Goal: Browse casually: Explore the website without a specific task or goal

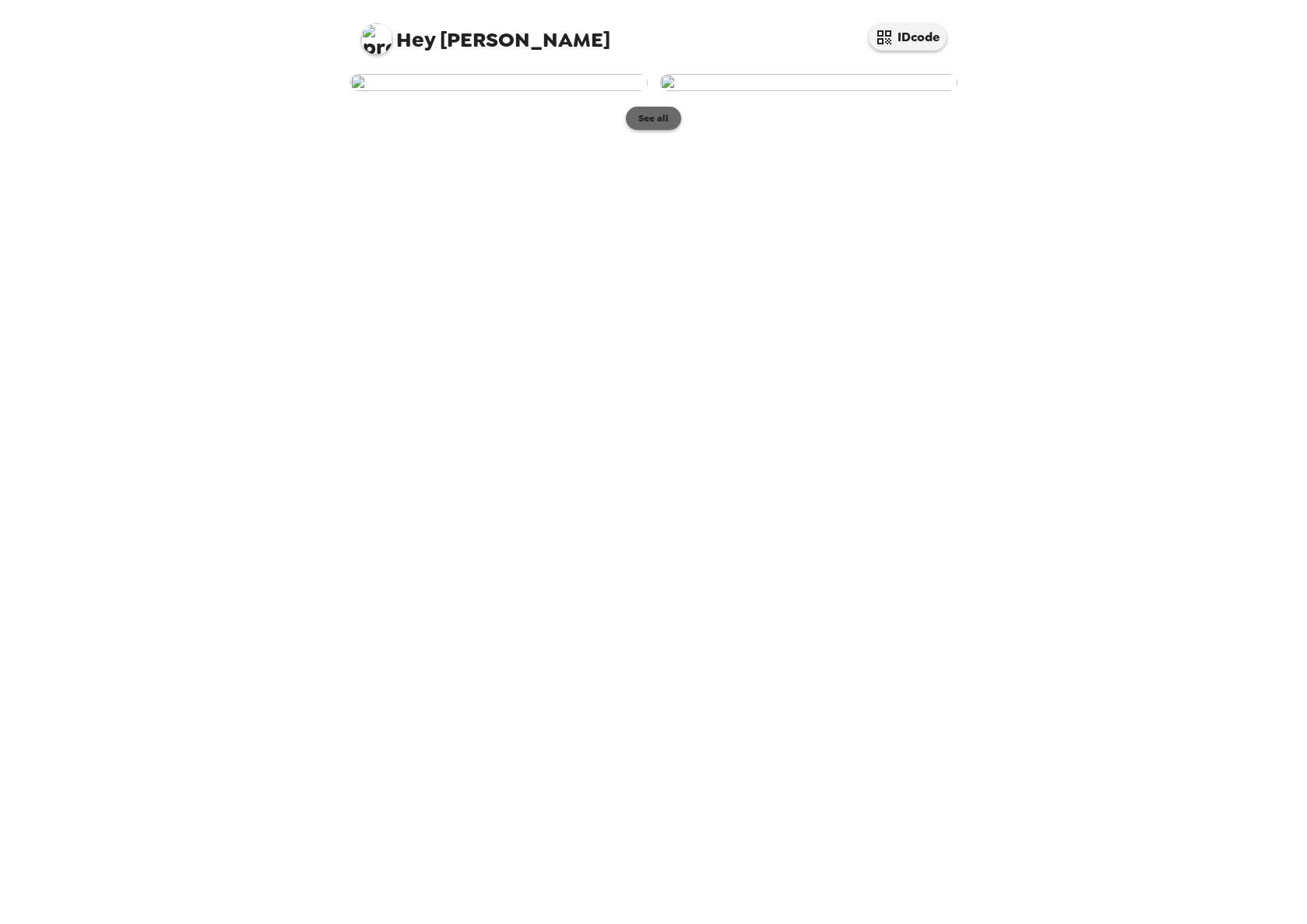
click at [653, 130] on button "See all" at bounding box center [653, 118] width 55 height 23
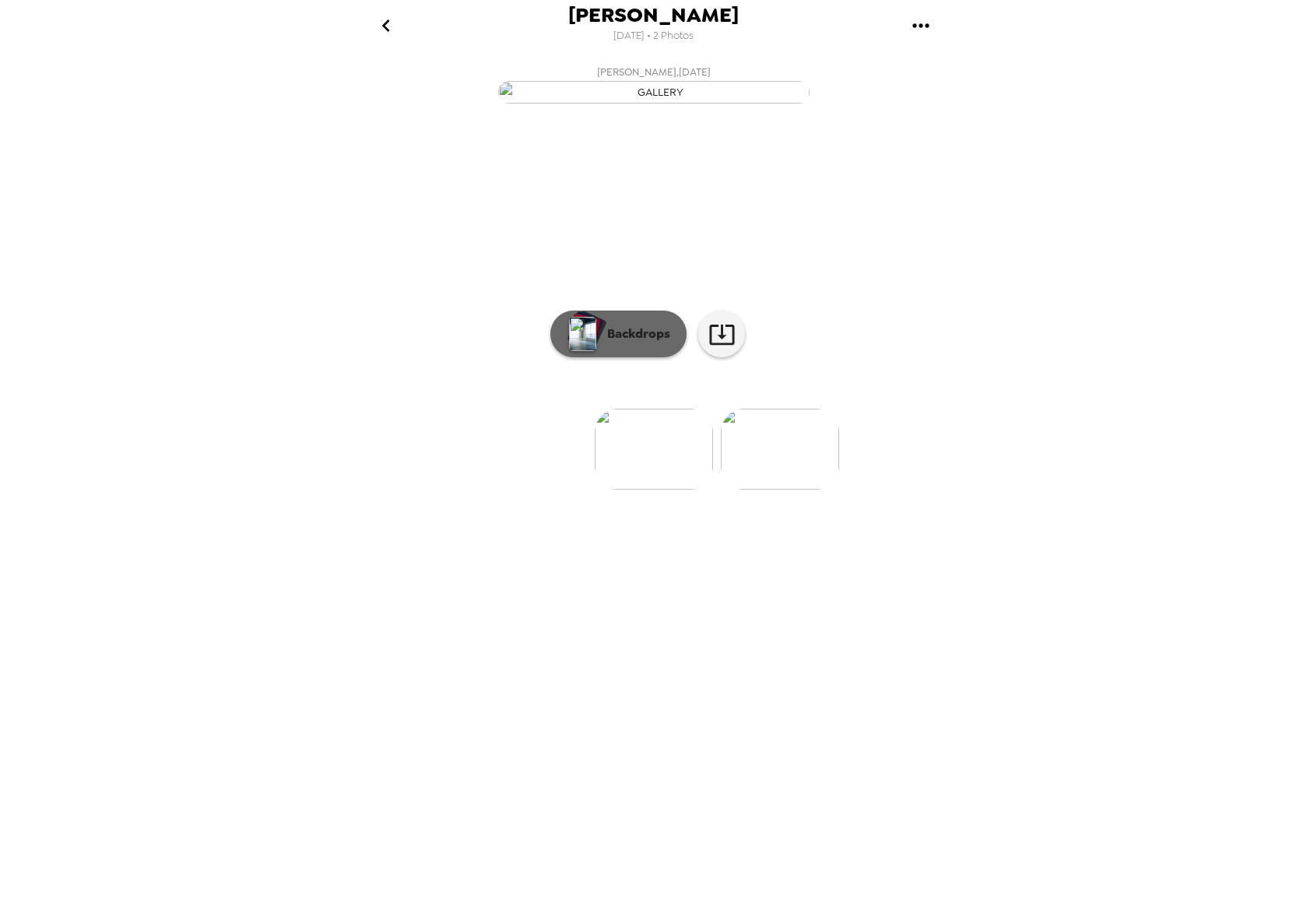
click at [612, 343] on p "Backdrops" at bounding box center [635, 334] width 71 height 19
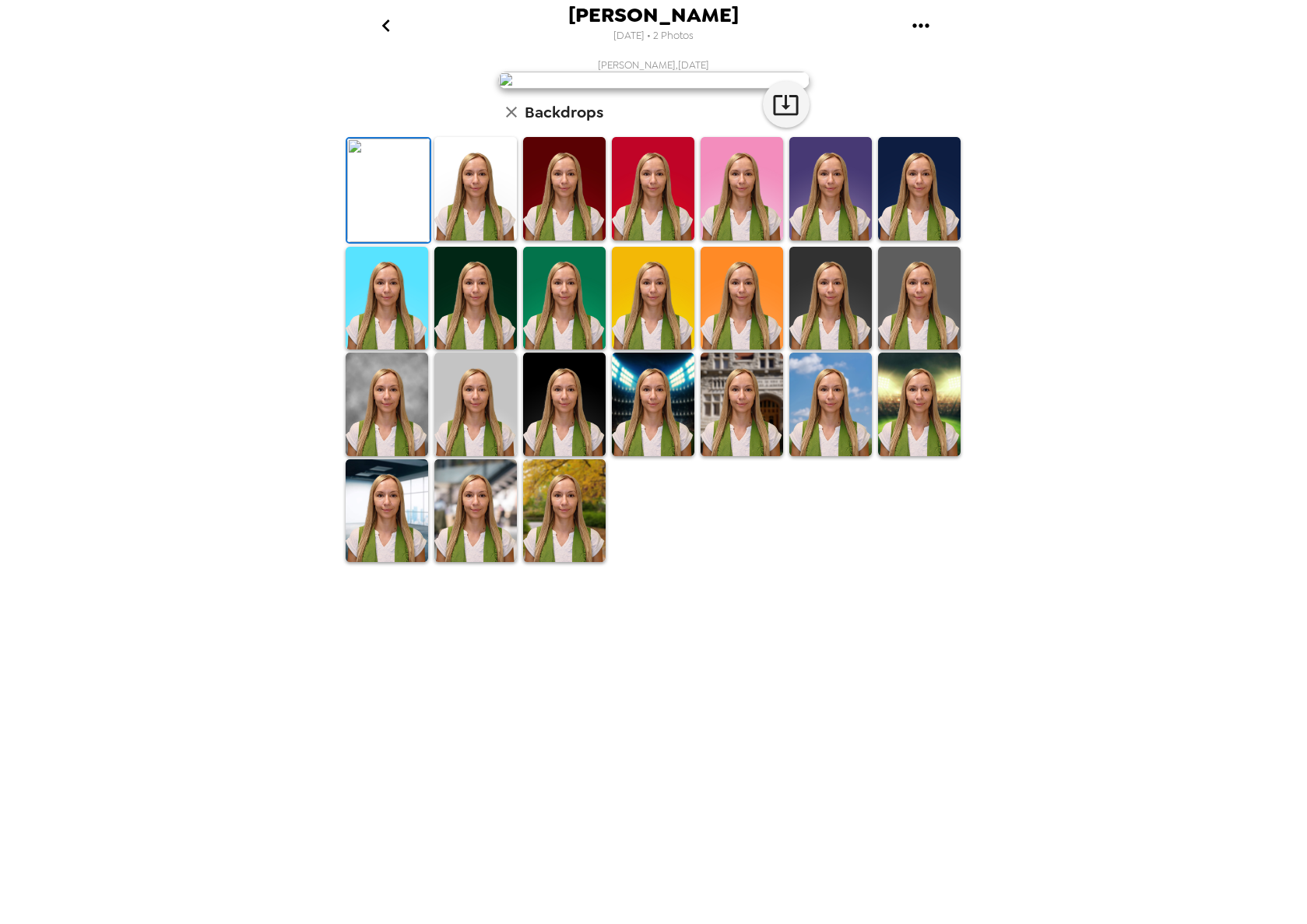
click at [482, 241] on img at bounding box center [476, 189] width 82 height 104
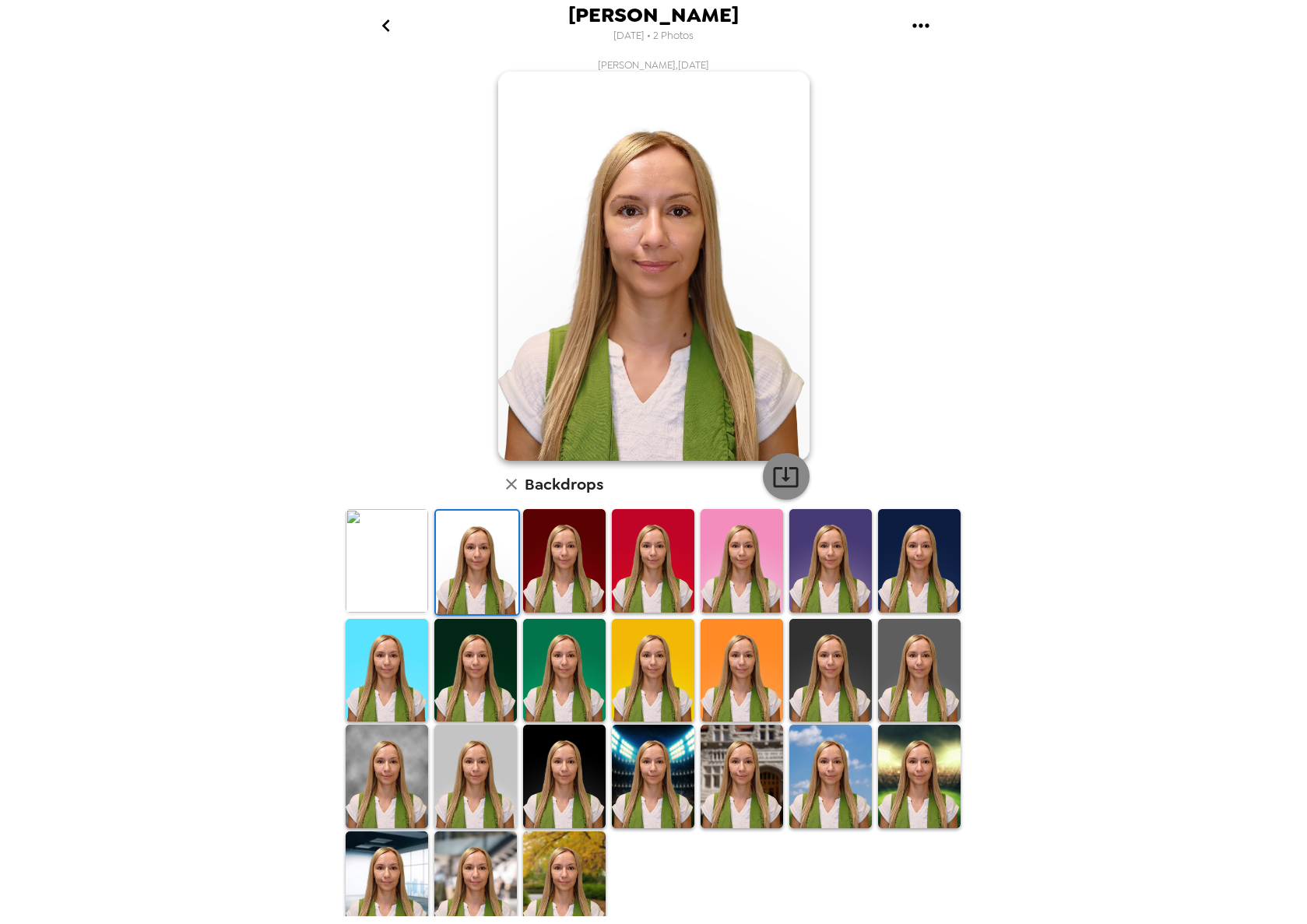
click at [773, 471] on icon "button" at bounding box center [786, 476] width 27 height 27
click at [552, 549] on img at bounding box center [564, 560] width 82 height 104
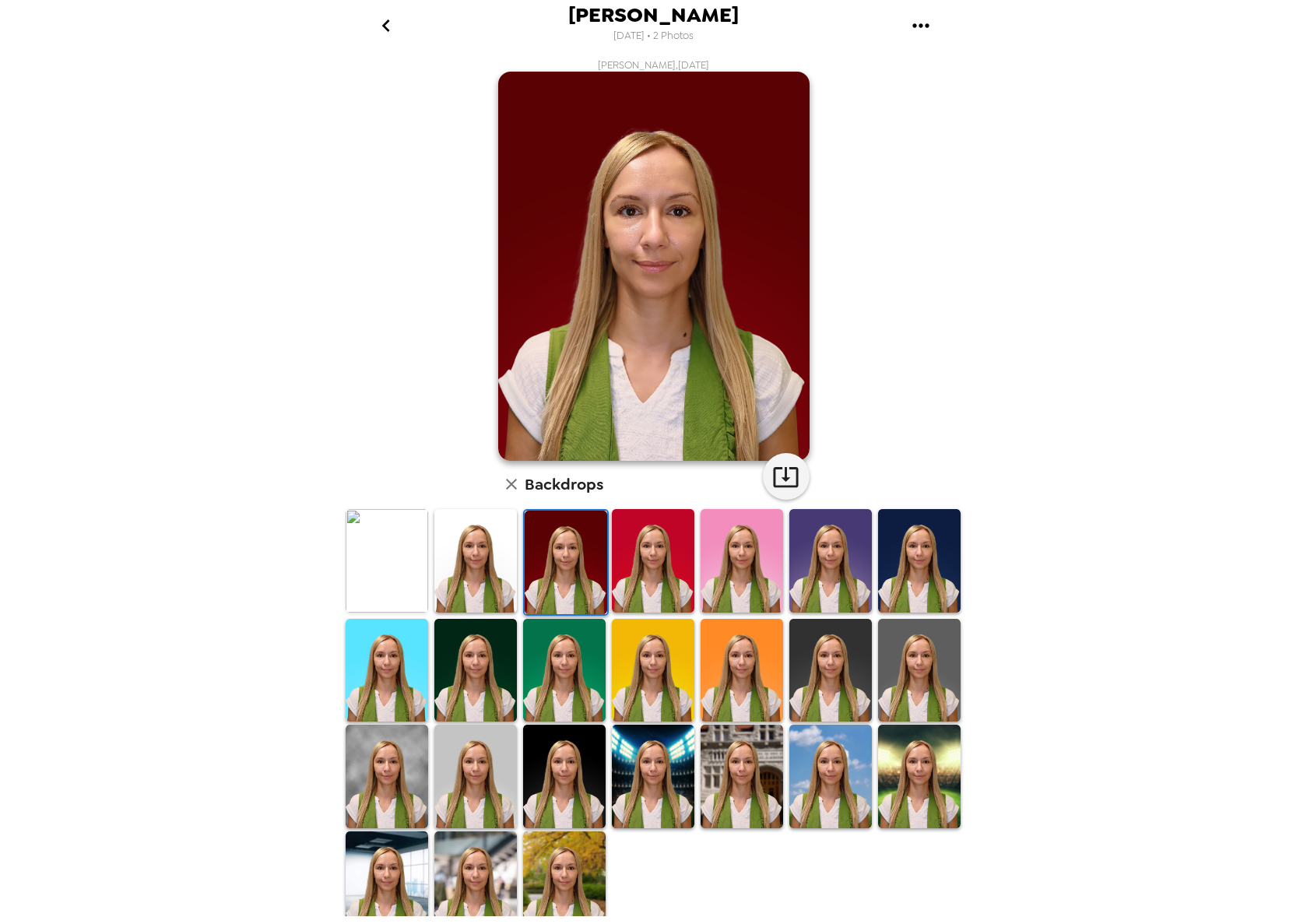
click at [381, 556] on img at bounding box center [387, 560] width 82 height 104
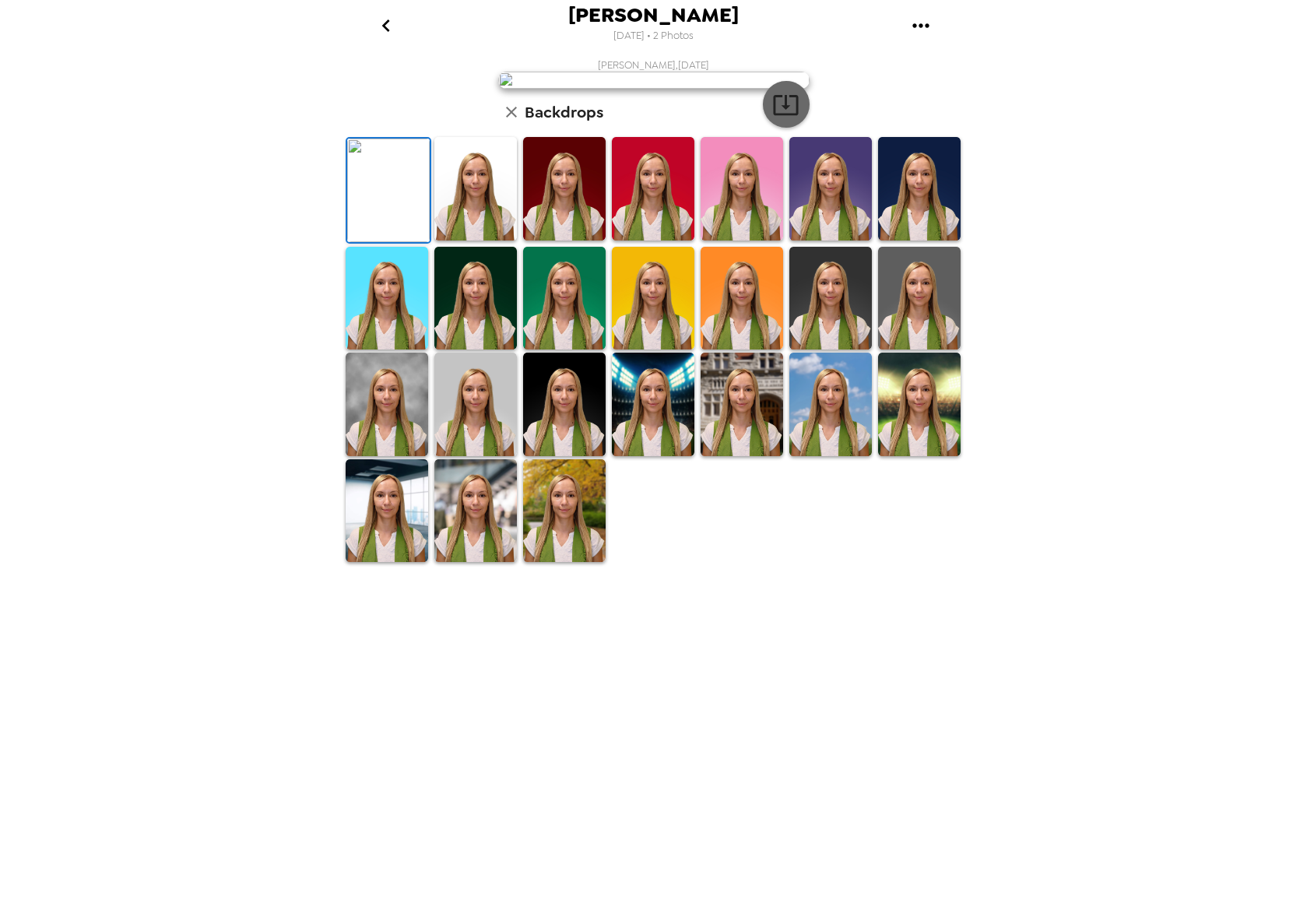
click at [773, 119] on icon "button" at bounding box center [786, 104] width 27 height 27
click at [629, 241] on img at bounding box center [653, 189] width 82 height 104
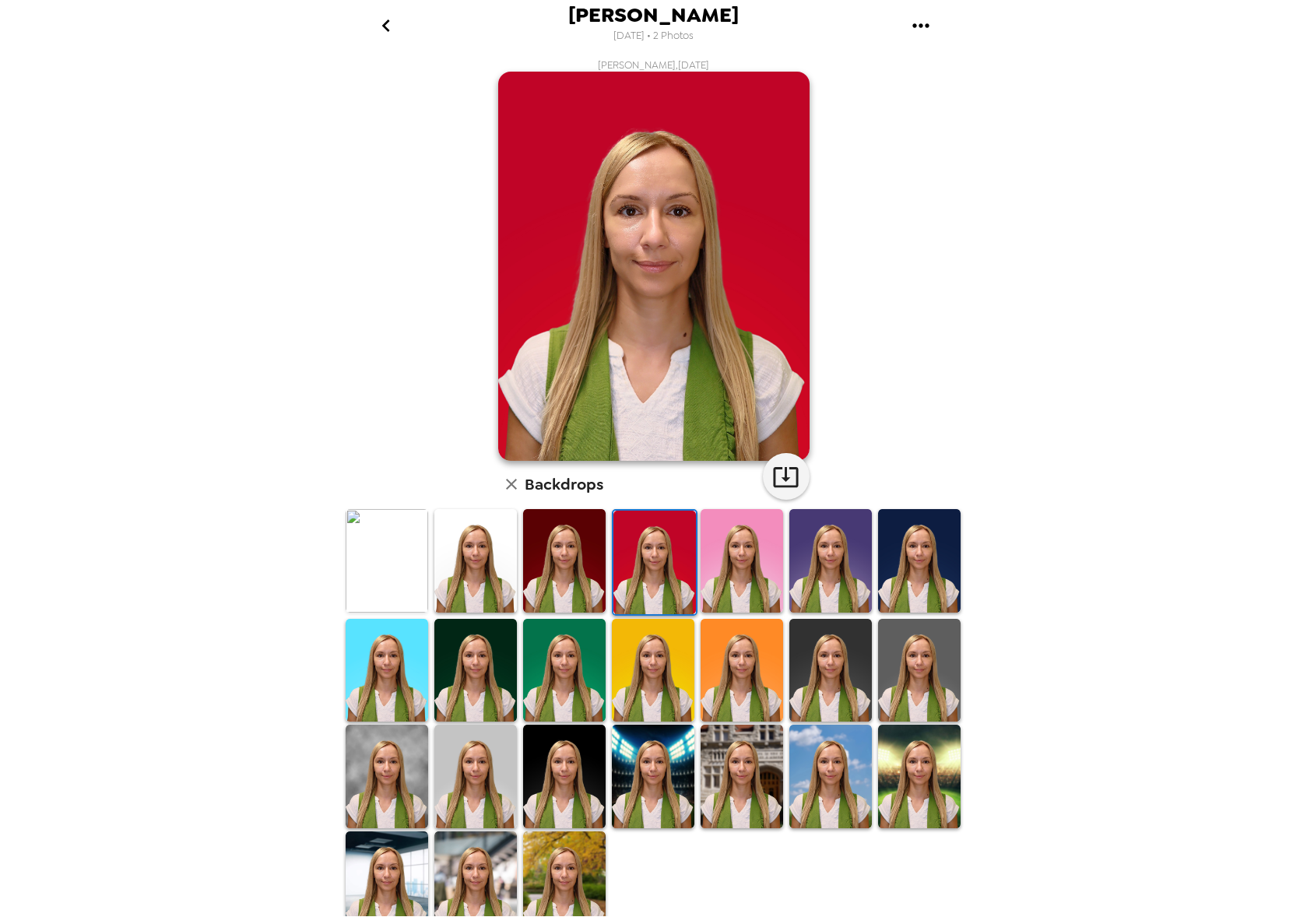
click at [825, 546] on img at bounding box center [830, 560] width 82 height 104
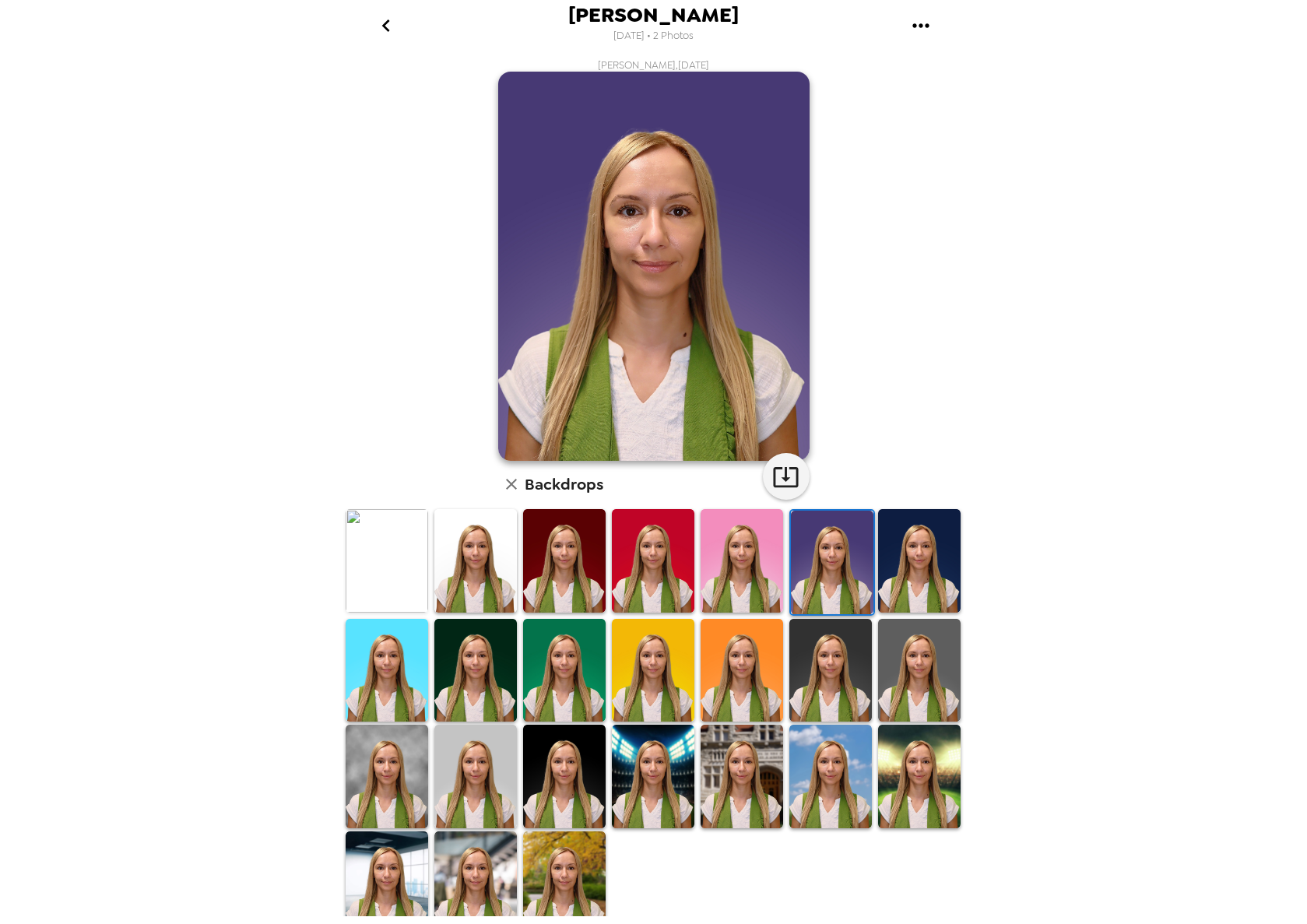
click at [914, 561] on img at bounding box center [919, 560] width 82 height 104
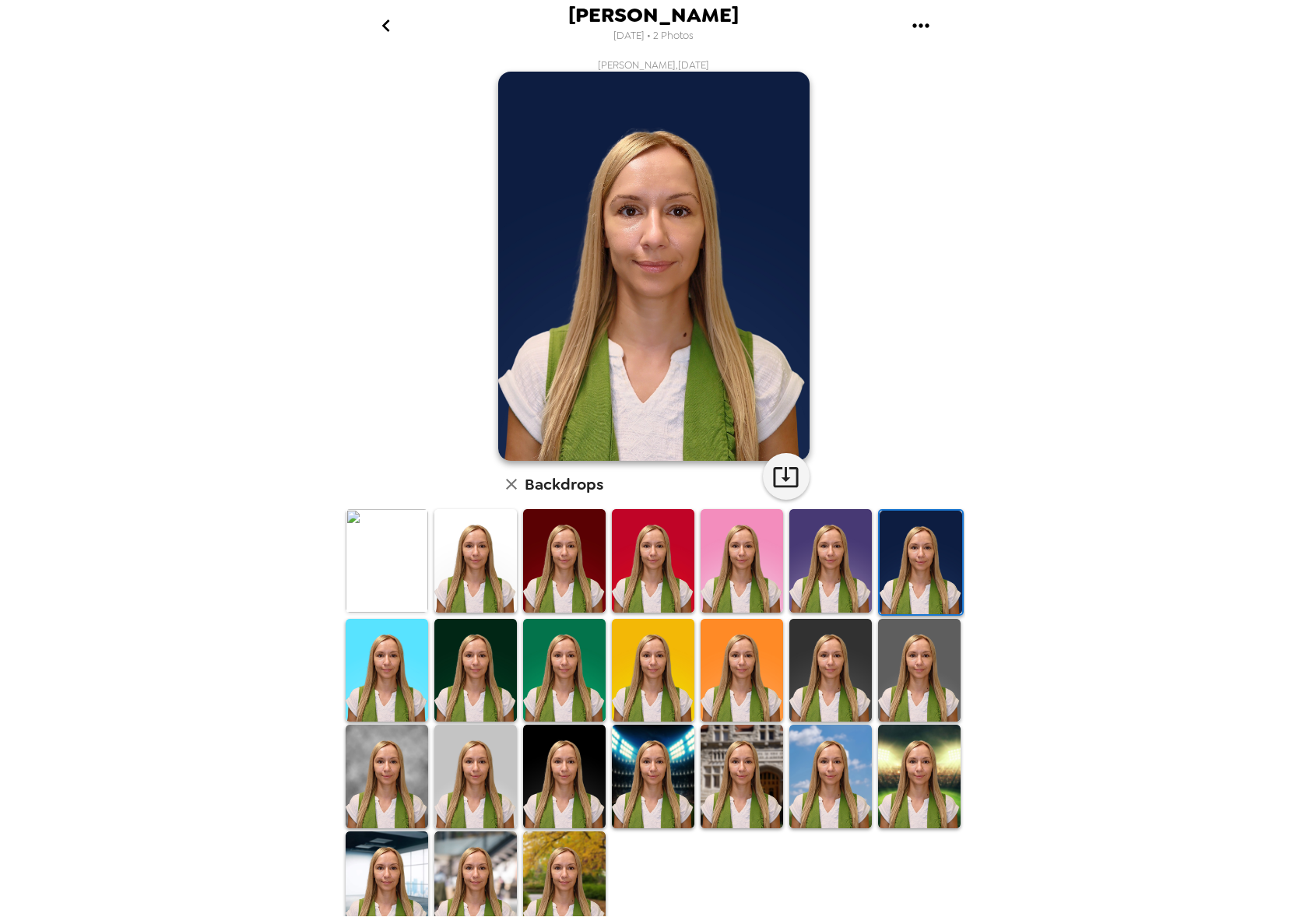
click at [369, 667] on img at bounding box center [387, 671] width 82 height 104
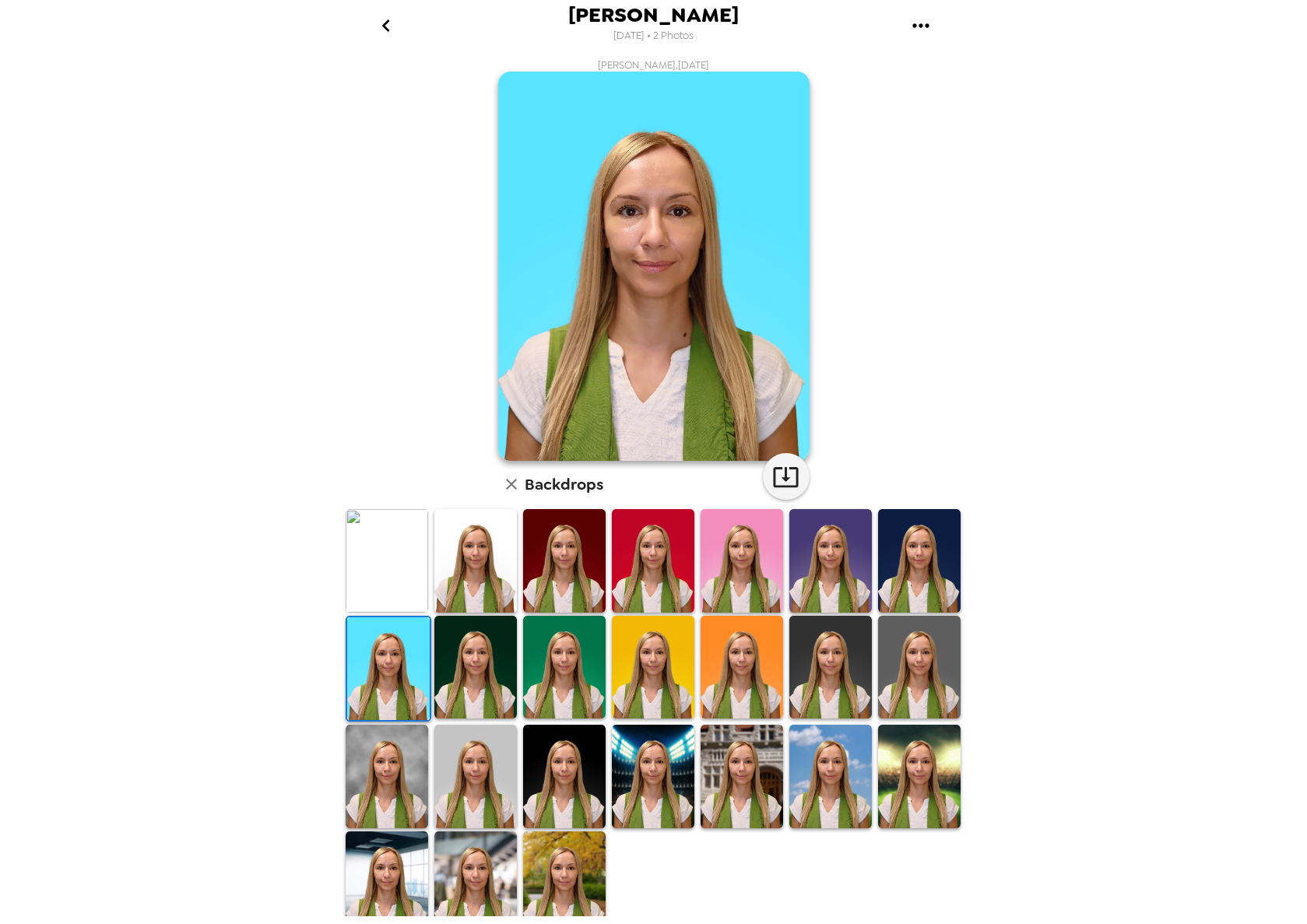
click at [454, 688] on img at bounding box center [476, 668] width 82 height 104
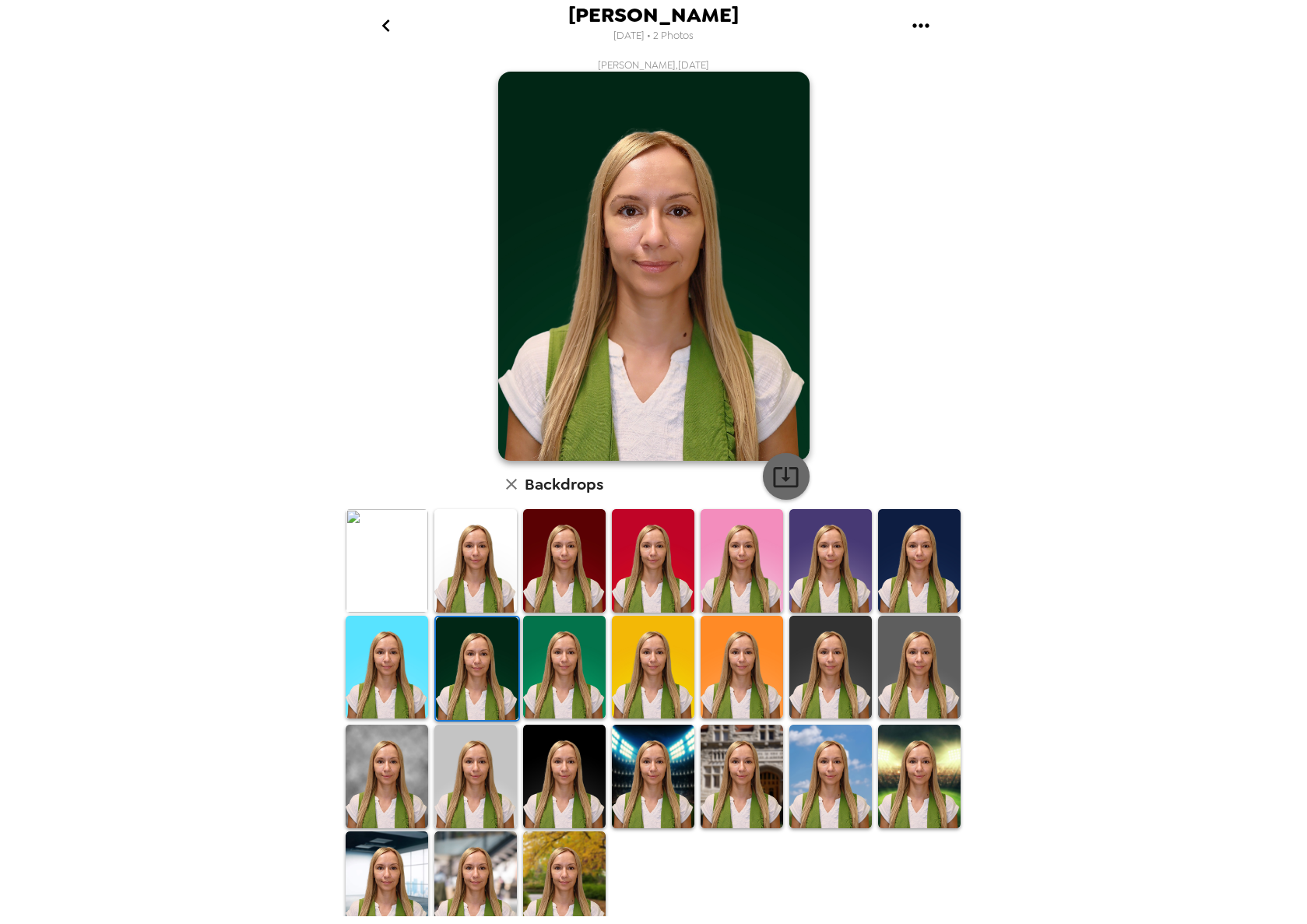
click at [787, 480] on icon "button" at bounding box center [786, 476] width 27 height 27
click at [557, 691] on img at bounding box center [564, 668] width 82 height 104
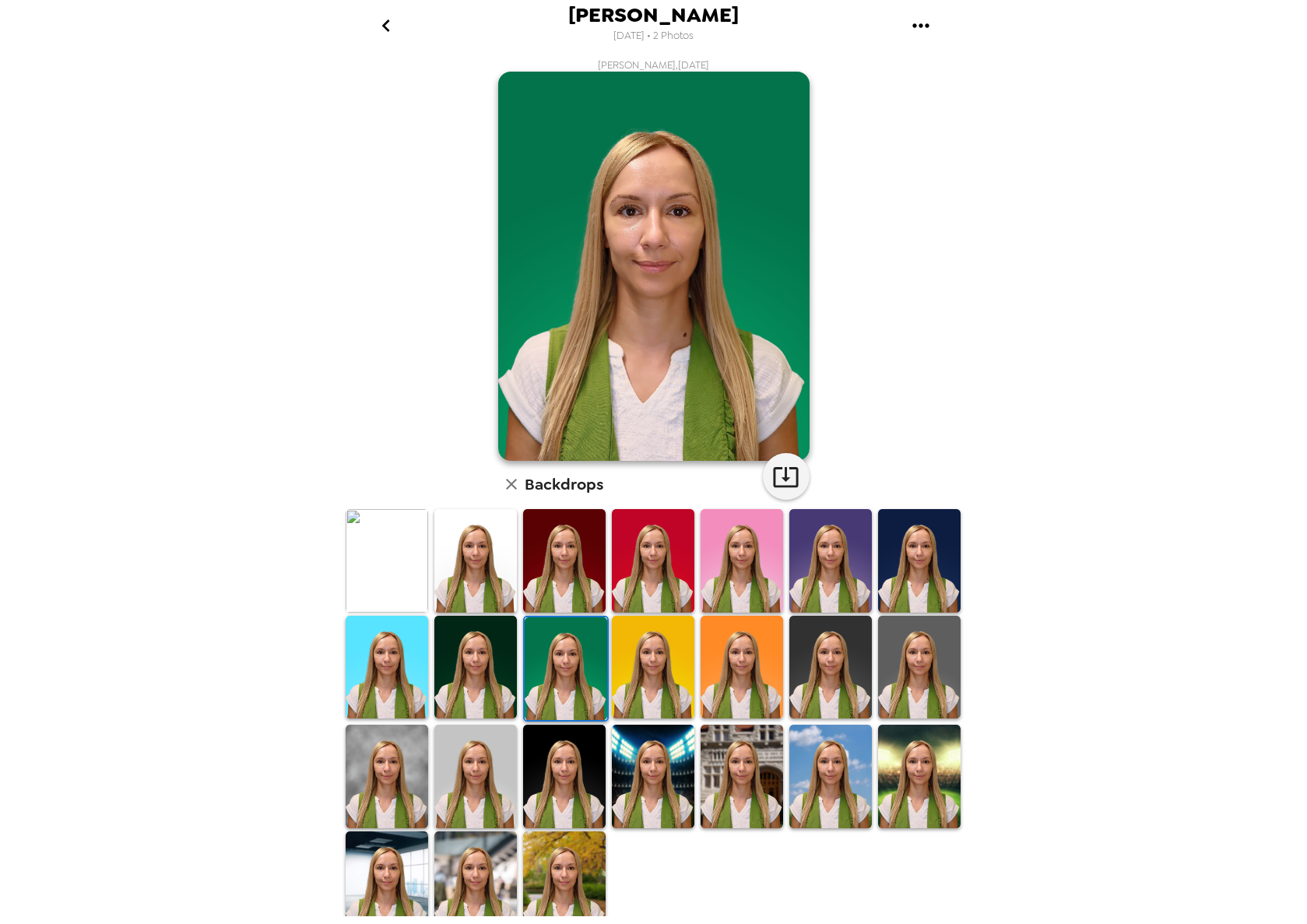
click at [656, 675] on img at bounding box center [653, 668] width 82 height 104
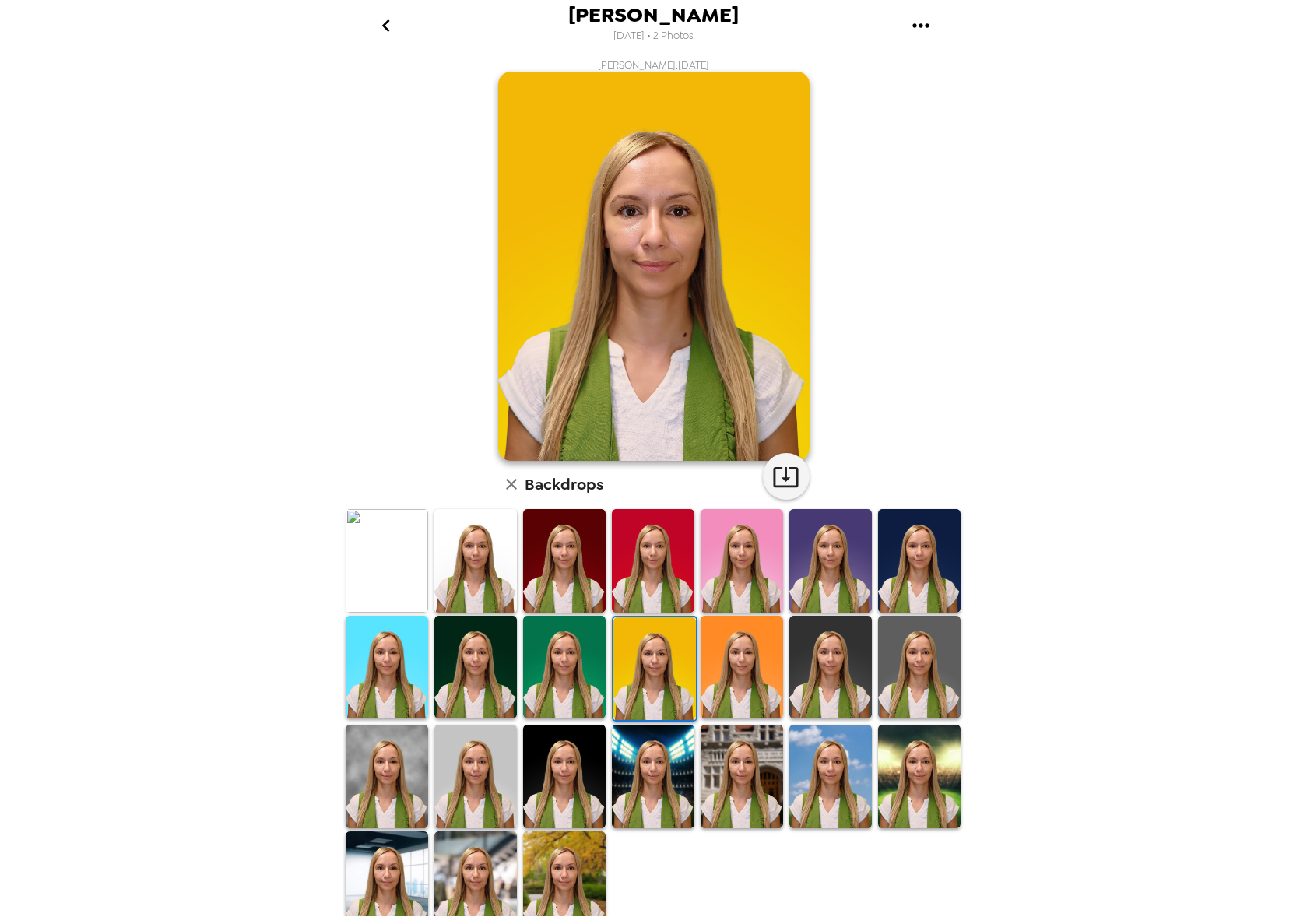
click at [848, 662] on img at bounding box center [830, 668] width 82 height 104
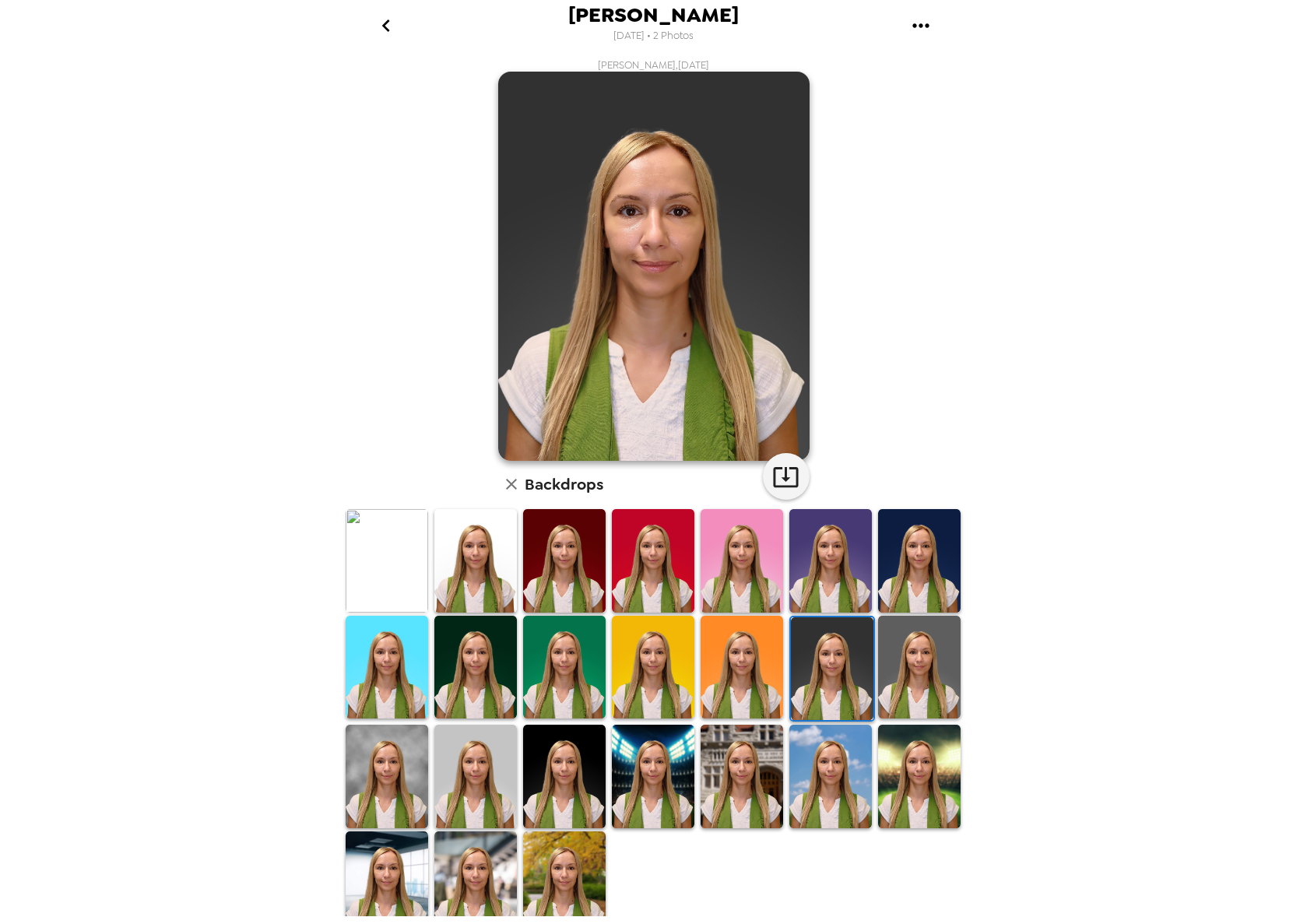
click at [906, 664] on img at bounding box center [919, 668] width 82 height 104
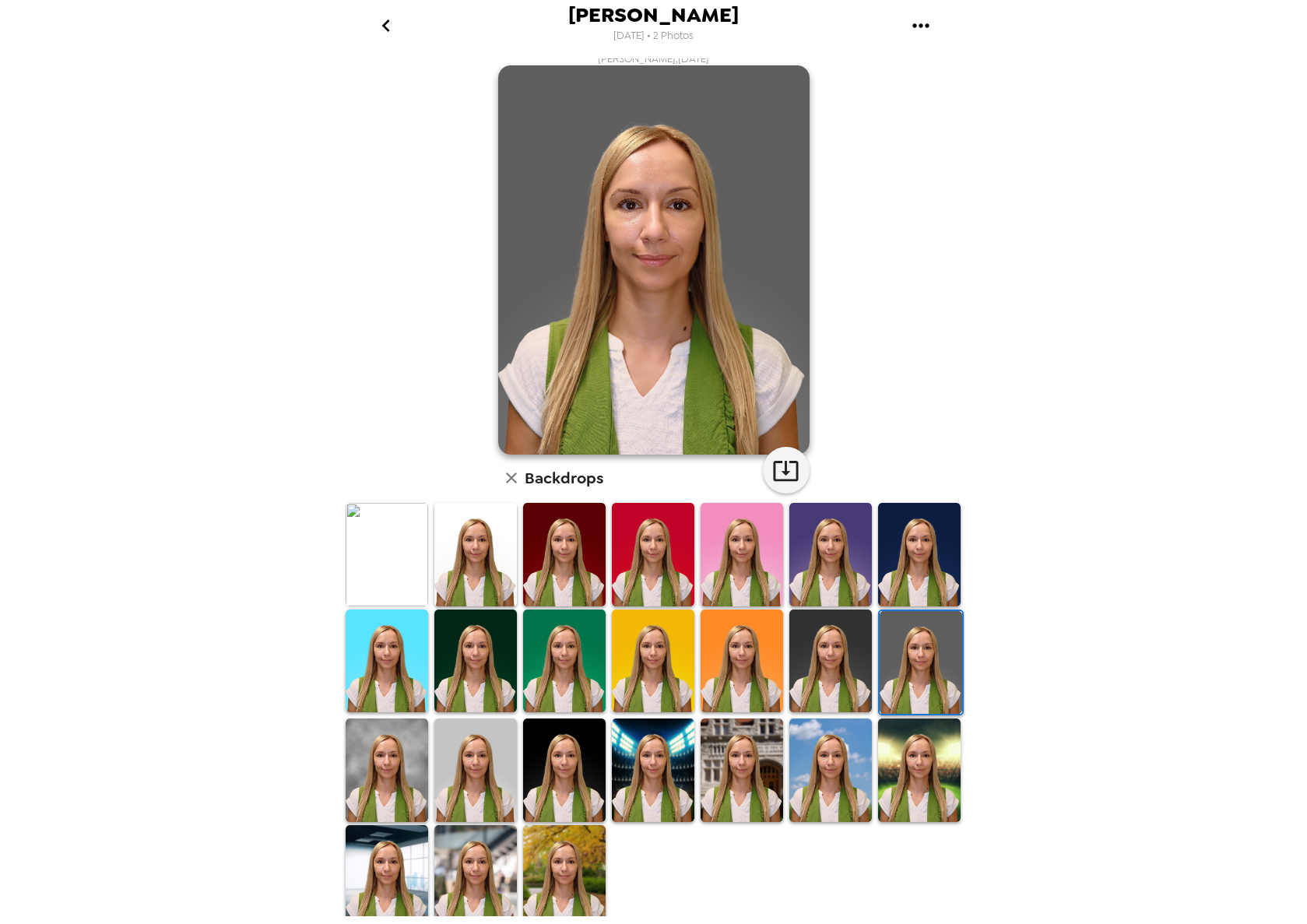
scroll to position [11, 0]
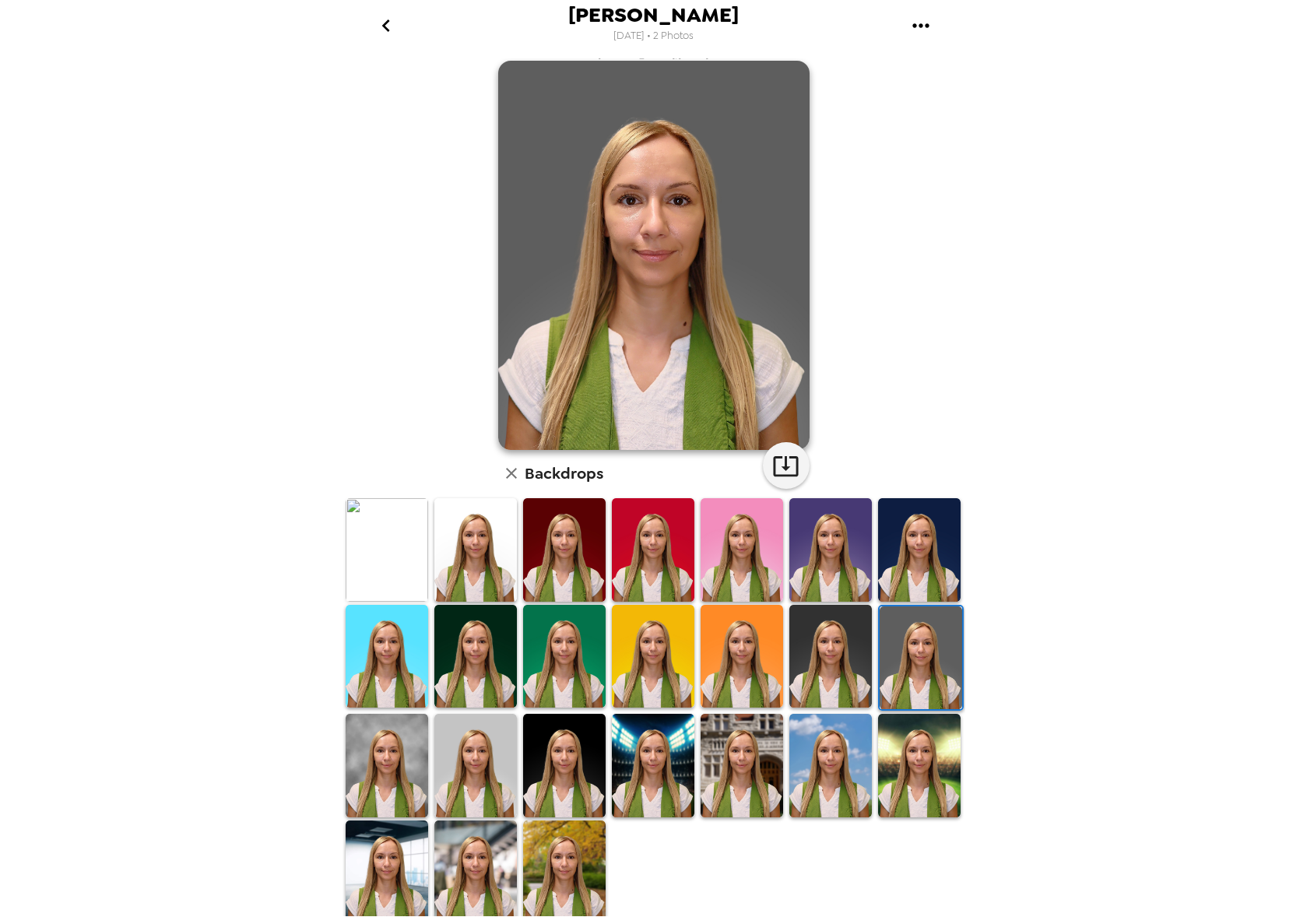
click at [357, 776] on img at bounding box center [387, 766] width 82 height 104
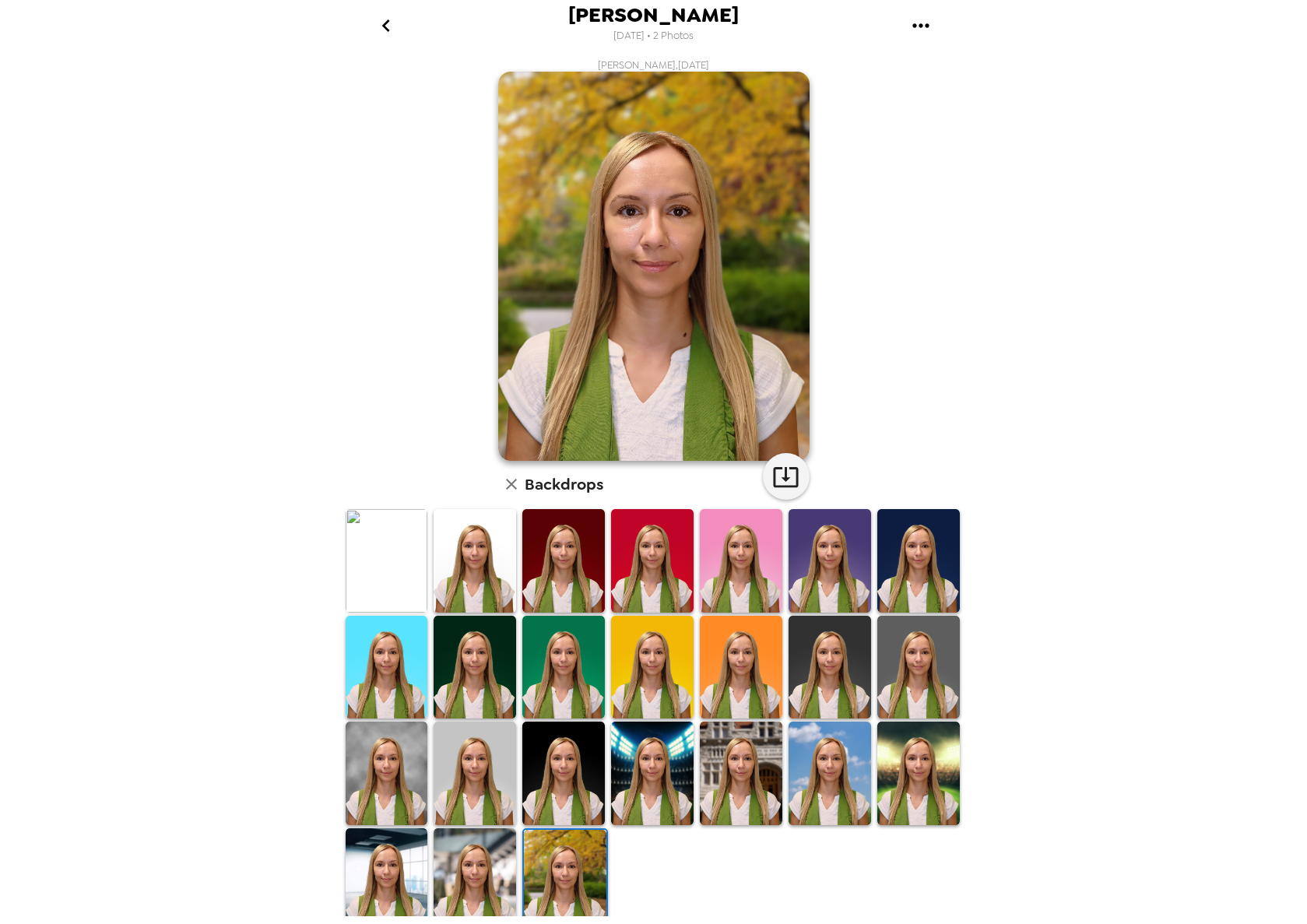
scroll to position [11, 0]
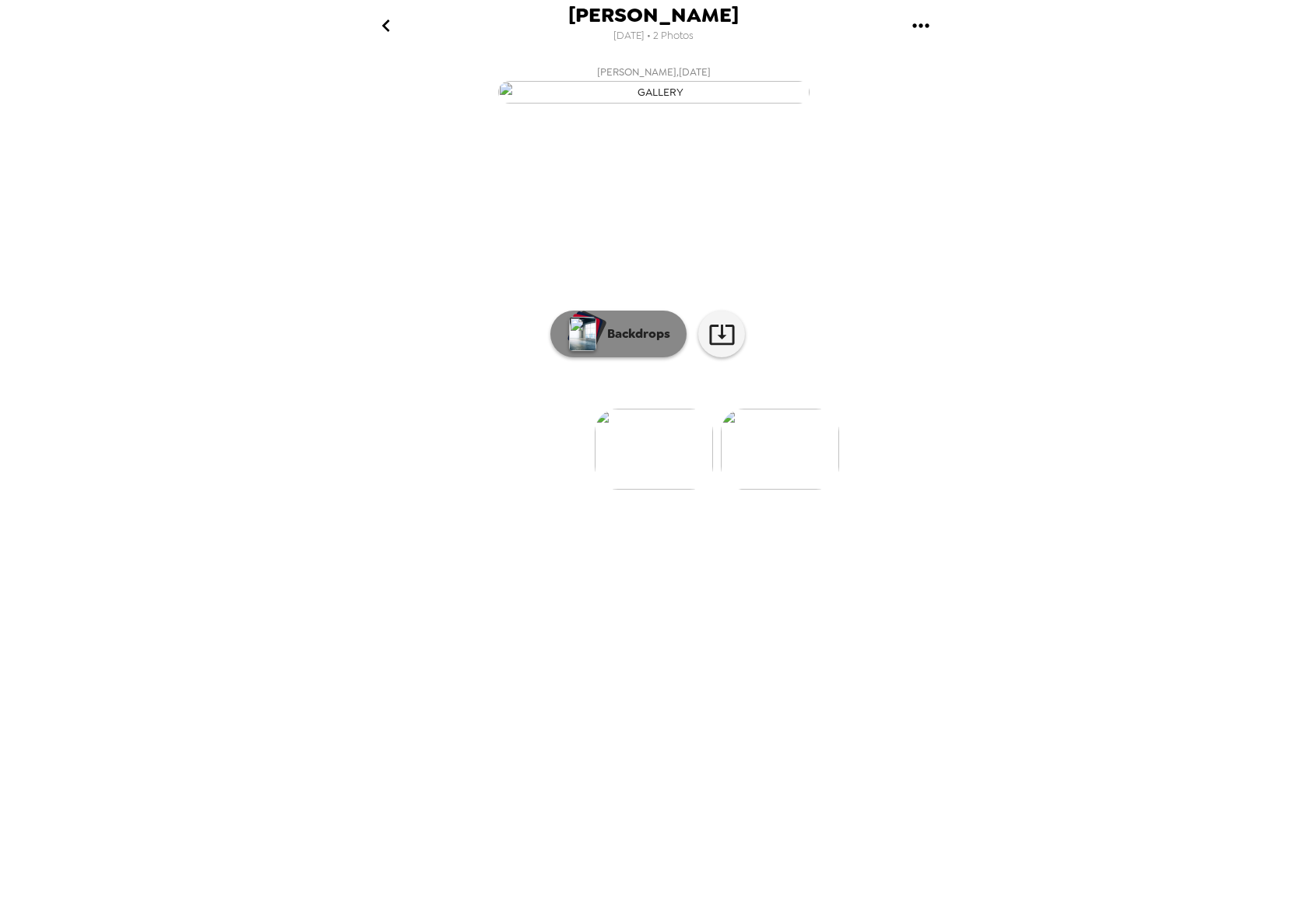
click at [623, 343] on p "Backdrops" at bounding box center [635, 334] width 71 height 19
